Goal: Subscribe to service/newsletter

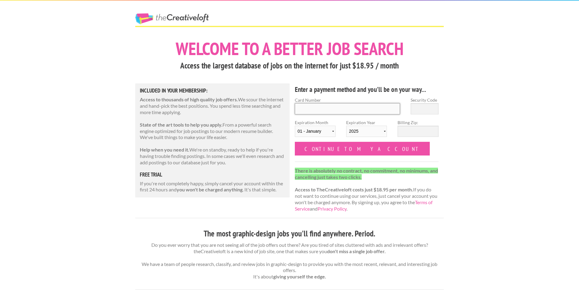
click at [319, 109] on input "Card Number" at bounding box center [347, 108] width 105 height 11
click at [318, 108] on input "Card Number" at bounding box center [347, 108] width 105 height 11
drag, startPoint x: 365, startPoint y: 189, endPoint x: 406, endPoint y: 190, distance: 41.7
click at [406, 190] on strong "Access to TheCreativeloft costs just $18.95 per month." at bounding box center [354, 189] width 118 height 6
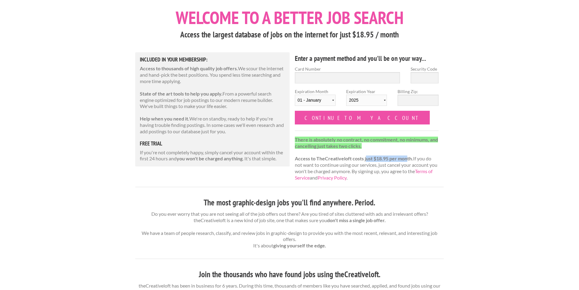
scroll to position [61, 0]
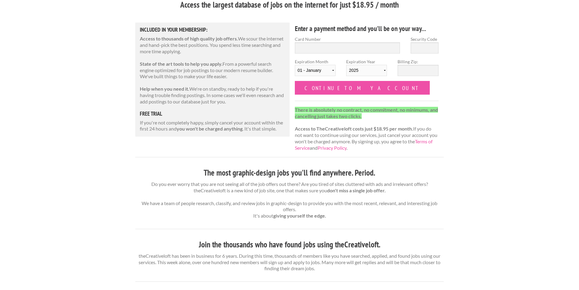
click at [151, 135] on div "Included in Your Membership: Access to thousands of high quality job offers. We…" at bounding box center [212, 79] width 154 height 114
drag, startPoint x: 130, startPoint y: 155, endPoint x: 127, endPoint y: 149, distance: 6.1
drag, startPoint x: 135, startPoint y: 124, endPoint x: 167, endPoint y: 131, distance: 33.0
click at [167, 131] on div "Included in Your Membership: Access to thousands of high quality job offers. We…" at bounding box center [212, 79] width 154 height 114
click at [152, 143] on div "Welcome to a better job search Access the largest database of jobs on the inter…" at bounding box center [289, 275] width 319 height 595
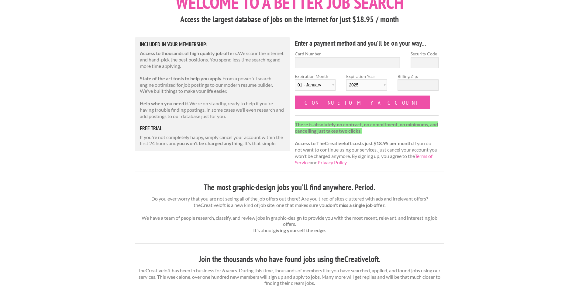
drag, startPoint x: 119, startPoint y: 165, endPoint x: 115, endPoint y: 152, distance: 13.7
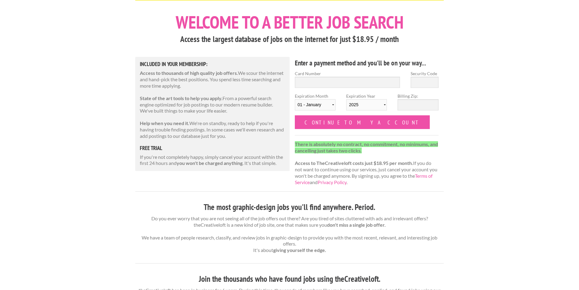
drag, startPoint x: 119, startPoint y: 176, endPoint x: 118, endPoint y: 133, distance: 43.2
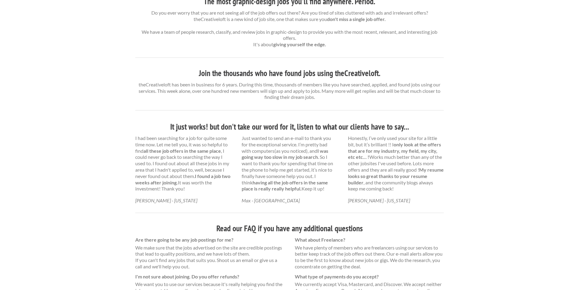
scroll to position [334, 0]
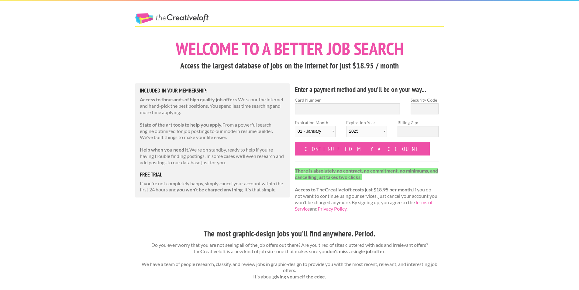
drag, startPoint x: 259, startPoint y: 168, endPoint x: 133, endPoint y: 5, distance: 205.7
